Goal: Check status: Check status

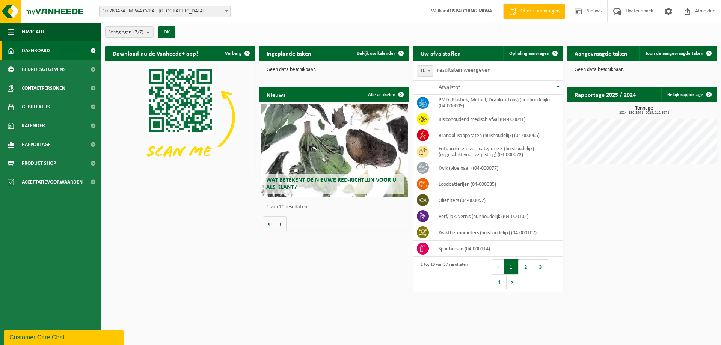
click at [227, 8] on span at bounding box center [227, 11] width 8 height 10
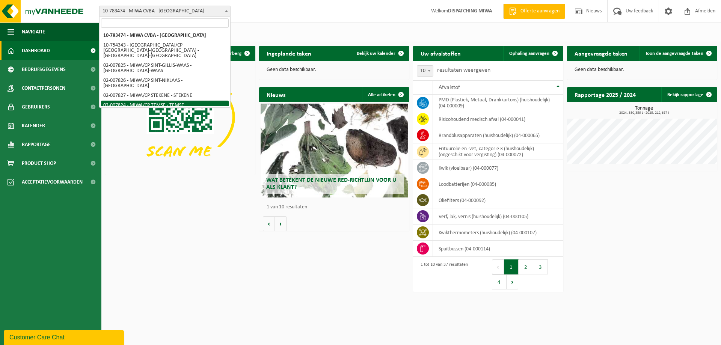
select select "27797"
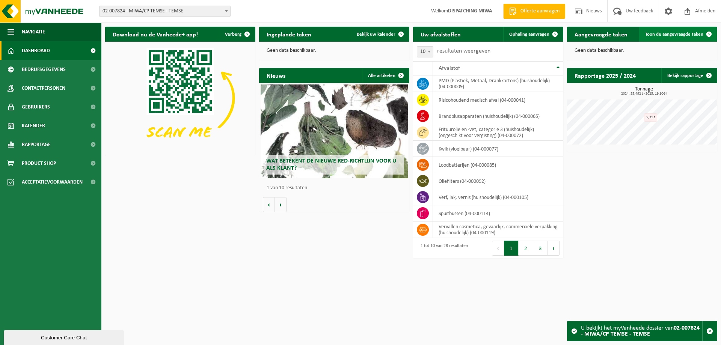
click at [664, 32] on span "Toon de aangevraagde taken" at bounding box center [674, 34] width 58 height 5
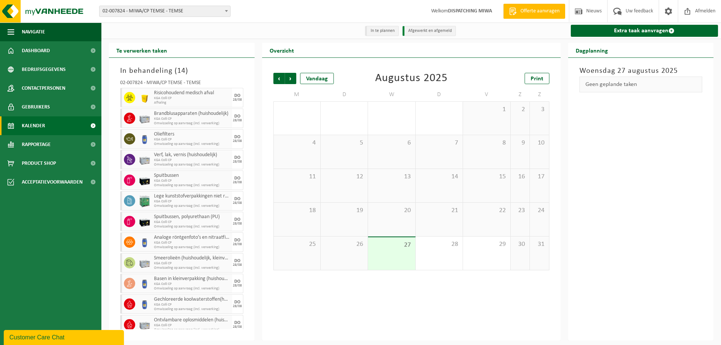
click at [388, 246] on span "27" at bounding box center [391, 245] width 39 height 8
click at [291, 78] on span "Volgende" at bounding box center [290, 78] width 11 height 11
click at [279, 79] on span "Vorige" at bounding box center [278, 78] width 11 height 11
